Goal: Check status

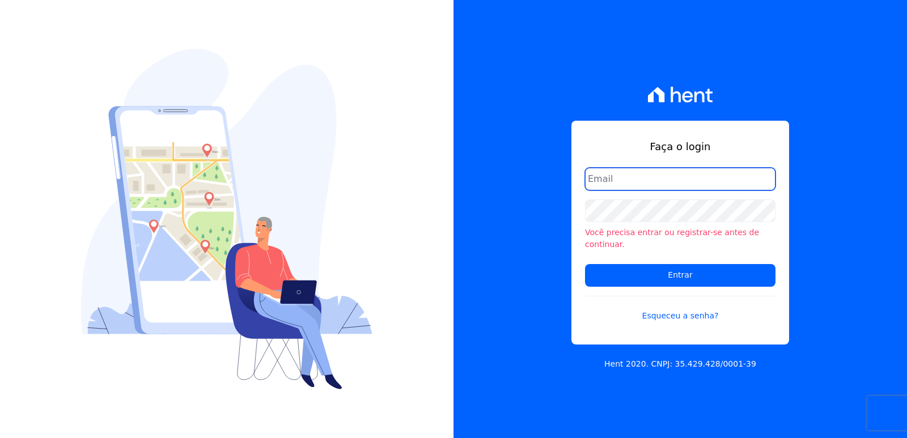
type input "[EMAIL_ADDRESS][DOMAIN_NAME]"
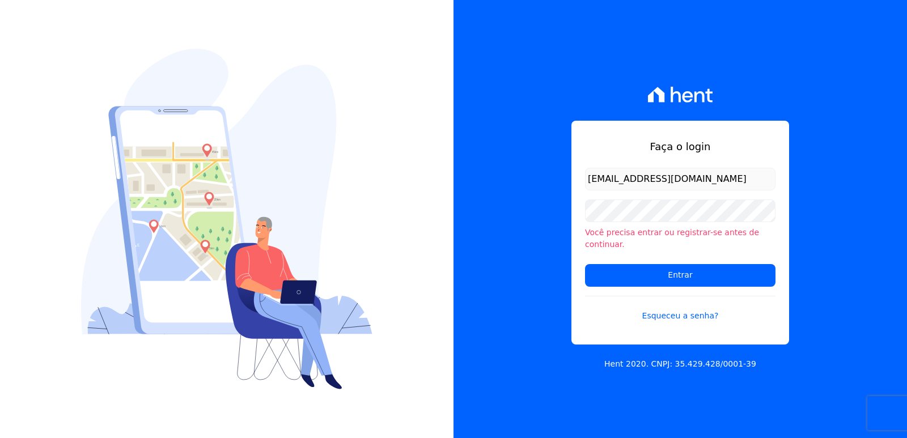
click at [644, 231] on div "Você precisa entrar ou registrar-se antes de continuar." at bounding box center [680, 225] width 191 height 51
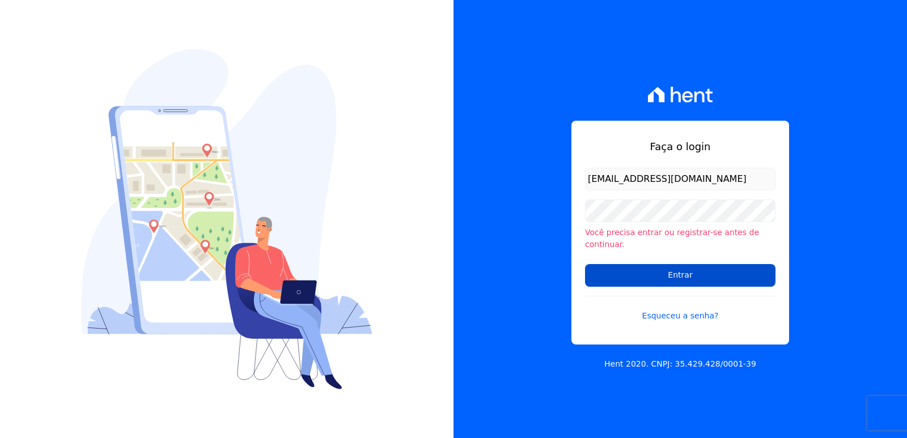
click at [618, 265] on input "Entrar" at bounding box center [680, 275] width 191 height 23
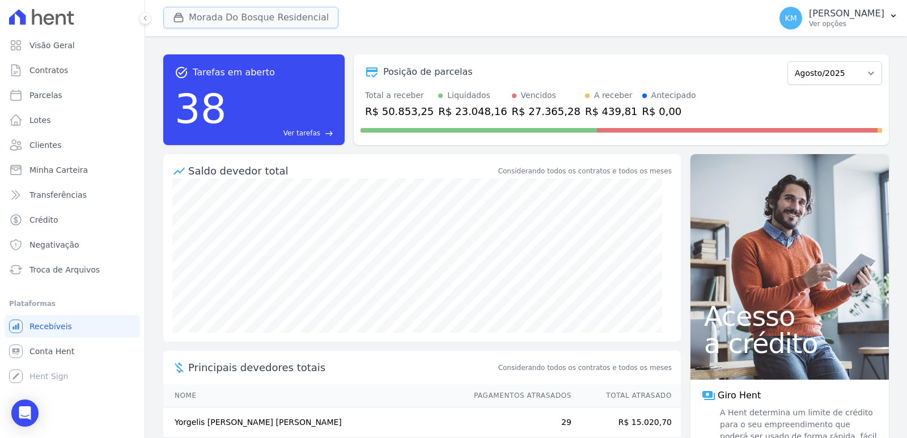
click at [223, 20] on button "Morada Do Bosque Residencial" at bounding box center [250, 18] width 175 height 22
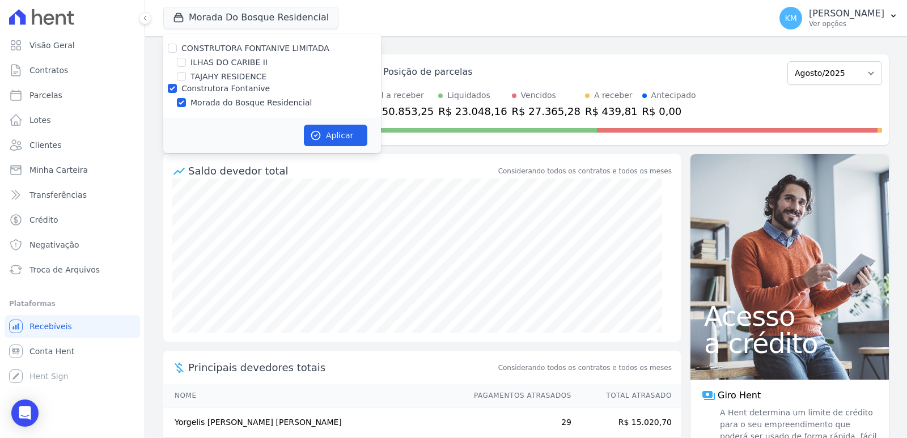
click at [189, 61] on div "ILHAS DO CARIBE II" at bounding box center [272, 63] width 218 height 12
click at [183, 65] on input "ILHAS DO CARIBE II" at bounding box center [181, 62] width 9 height 9
checkbox input "true"
click at [170, 91] on input "Construtora Fontanive" at bounding box center [172, 88] width 9 height 9
checkbox input "false"
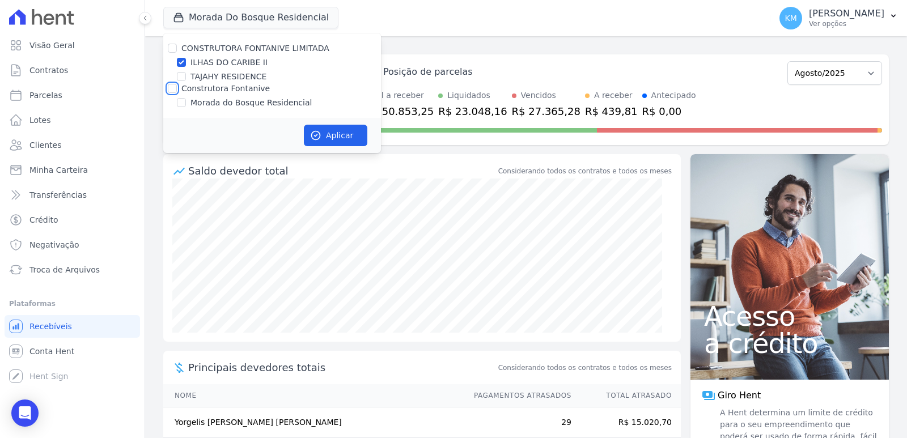
checkbox input "false"
click at [333, 130] on button "Aplicar" at bounding box center [336, 136] width 64 height 22
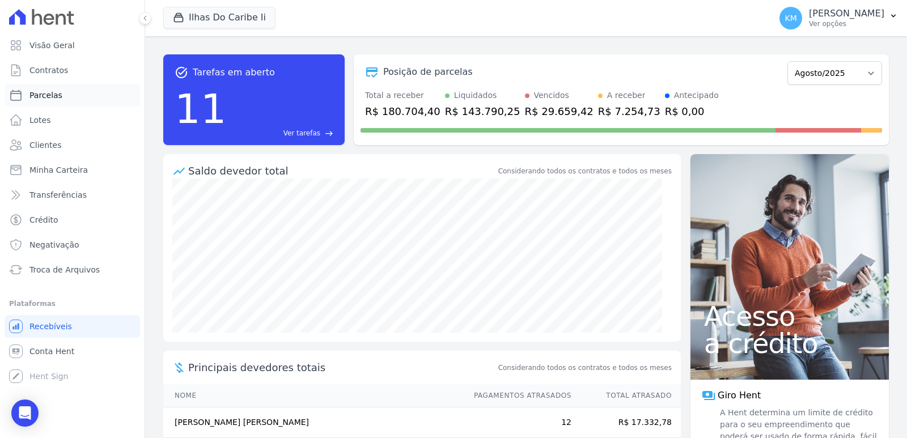
click at [65, 98] on link "Parcelas" at bounding box center [73, 95] width 136 height 23
select select
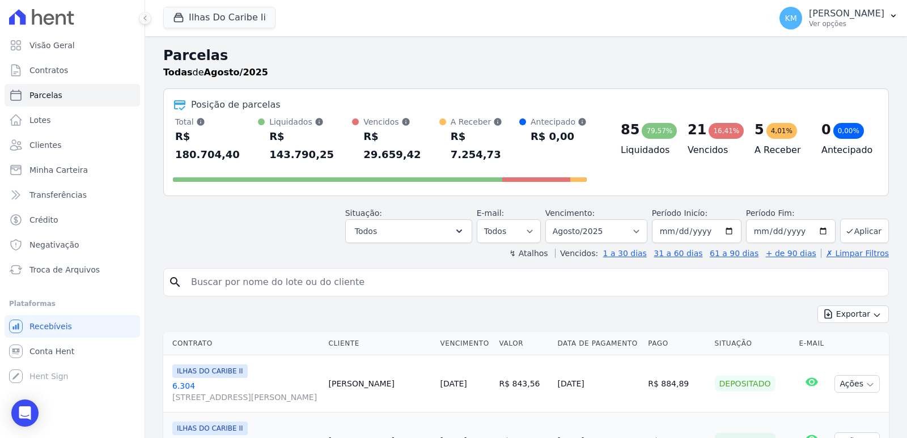
drag, startPoint x: 315, startPoint y: 278, endPoint x: 298, endPoint y: 273, distance: 17.2
click at [295, 272] on input "search" at bounding box center [534, 282] width 700 height 23
click at [293, 272] on input "search" at bounding box center [534, 282] width 700 height 23
type input "[PERSON_NAME]"
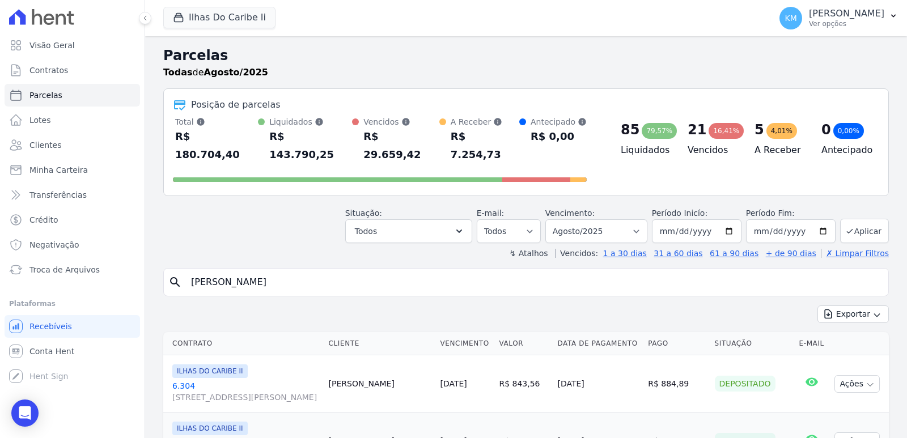
select select
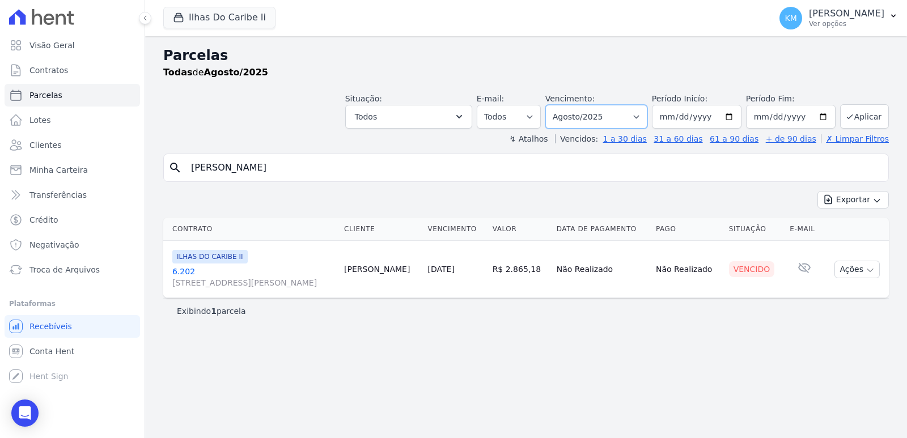
click at [606, 112] on select "Filtrar por período ──────── Todos os meses Agosto/2022 Setembro/2022 Outubro/2…" at bounding box center [597, 117] width 102 height 24
click at [561, 105] on select "Filtrar por período ──────── Todos os meses Agosto/2022 Setembro/2022 Outubro/2…" at bounding box center [597, 117] width 102 height 24
click at [601, 120] on select "Filtrar por período ──────── Todos os meses Agosto/2022 Setembro/2022 Outubro/2…" at bounding box center [597, 117] width 102 height 24
select select "06/2025"
click at [561, 105] on select "Filtrar por período ──────── Todos os meses Agosto/2022 Setembro/2022 Outubro/2…" at bounding box center [597, 117] width 102 height 24
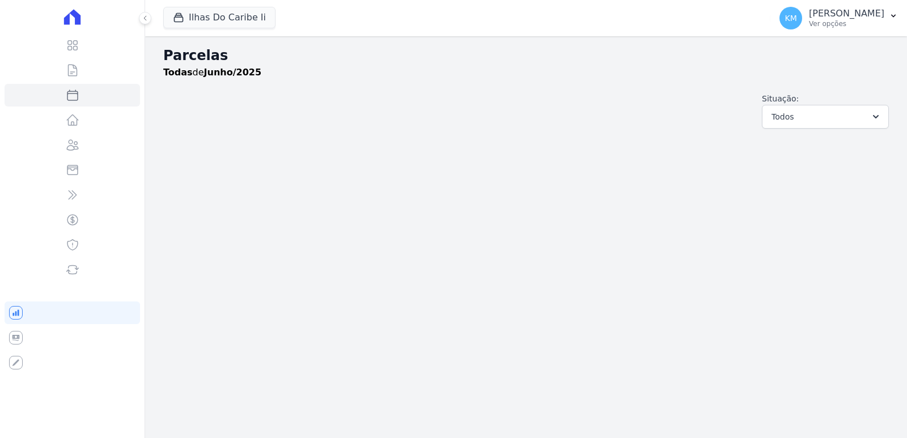
select select
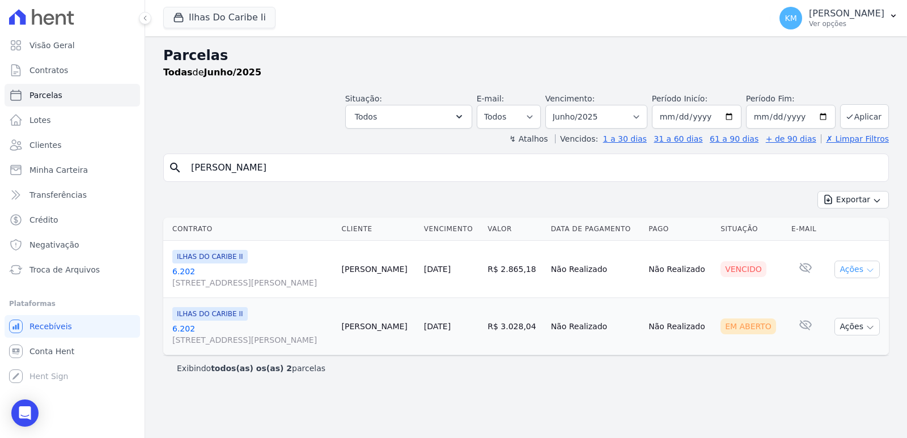
click at [859, 271] on button "Ações" at bounding box center [857, 270] width 45 height 18
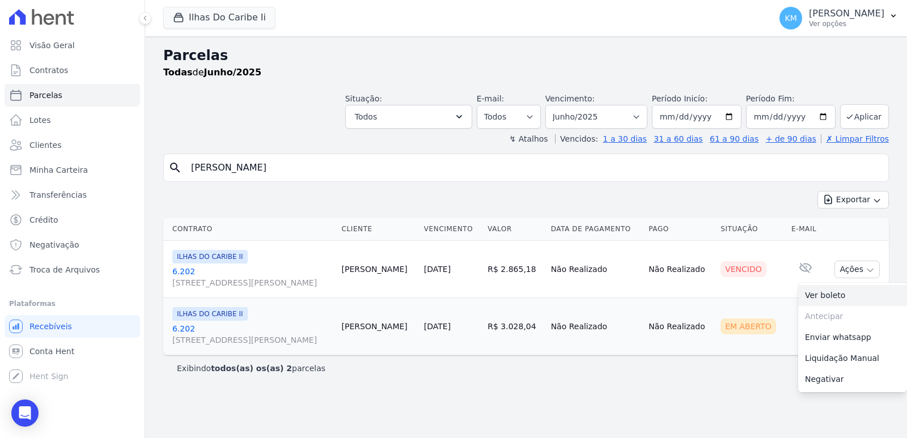
click at [831, 297] on link "Ver boleto" at bounding box center [852, 295] width 109 height 21
click at [697, 388] on div "Parcelas Todas de Junho/2025 Situação: Agendado Em Aberto Pago Processando Canc…" at bounding box center [526, 237] width 762 height 402
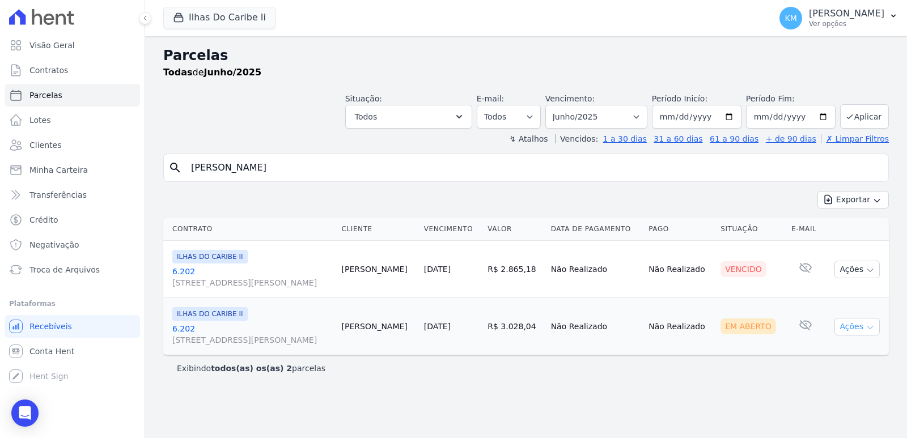
click at [850, 328] on button "Ações" at bounding box center [857, 327] width 45 height 18
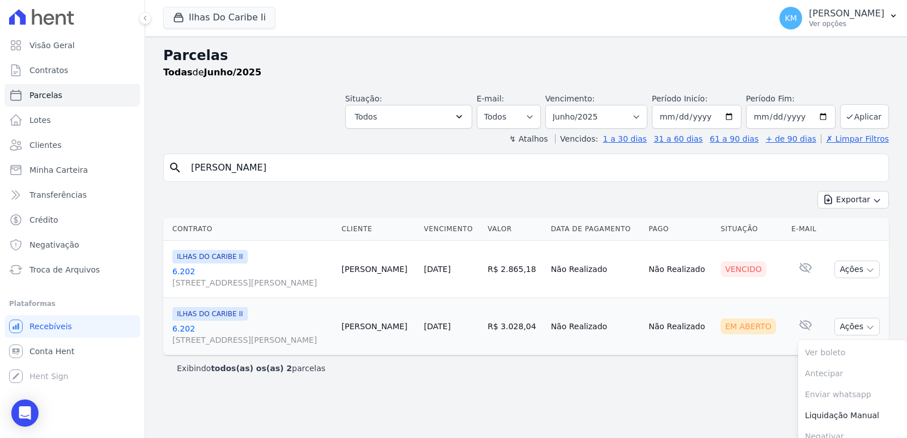
click at [836, 275] on button "Ações" at bounding box center [857, 270] width 45 height 18
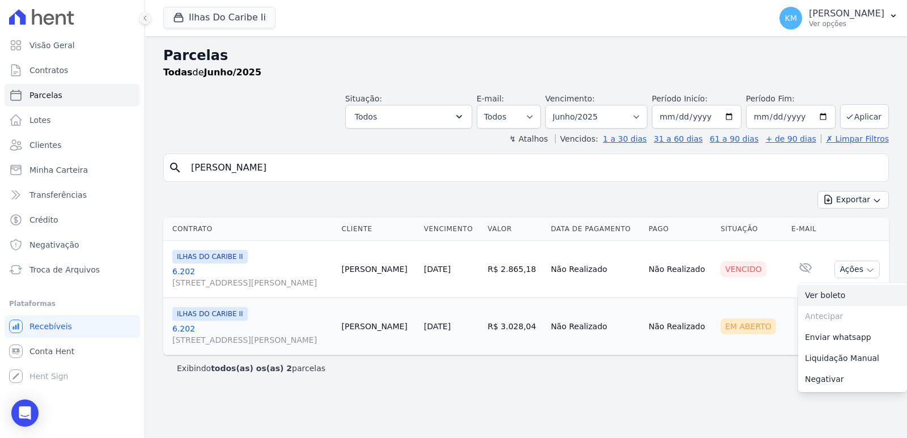
click at [815, 301] on link "Ver boleto" at bounding box center [852, 295] width 109 height 21
